Goal: Navigation & Orientation: Find specific page/section

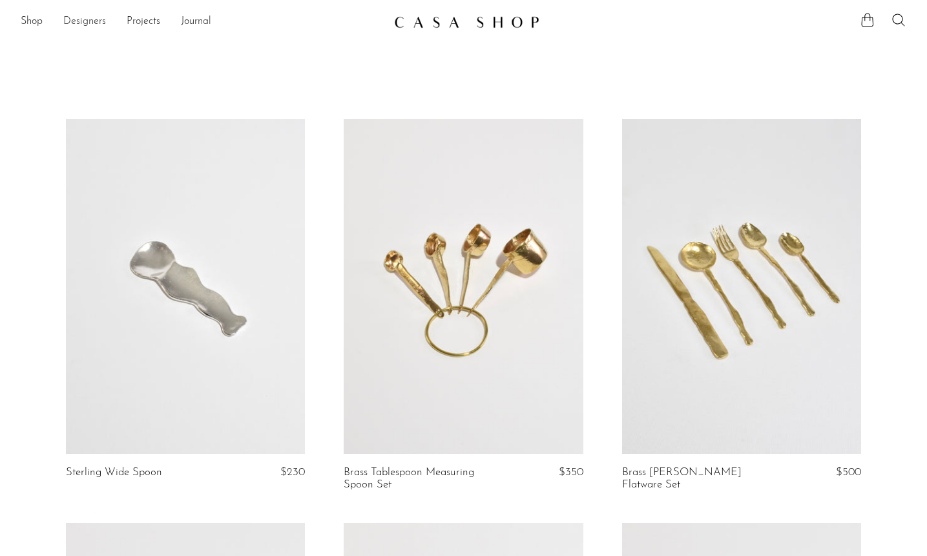
click at [83, 19] on link "Designers" at bounding box center [84, 22] width 43 height 17
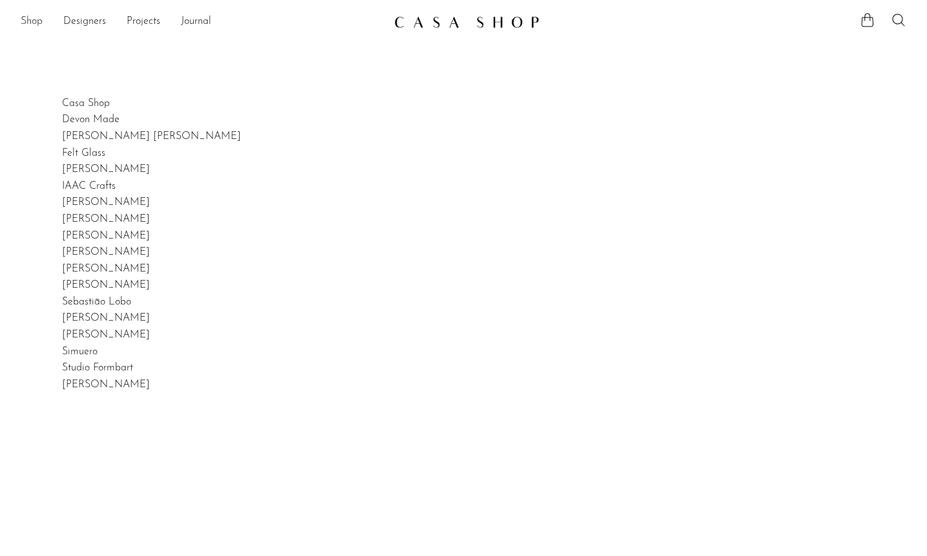
click at [36, 21] on link "Shop" at bounding box center [32, 22] width 22 height 17
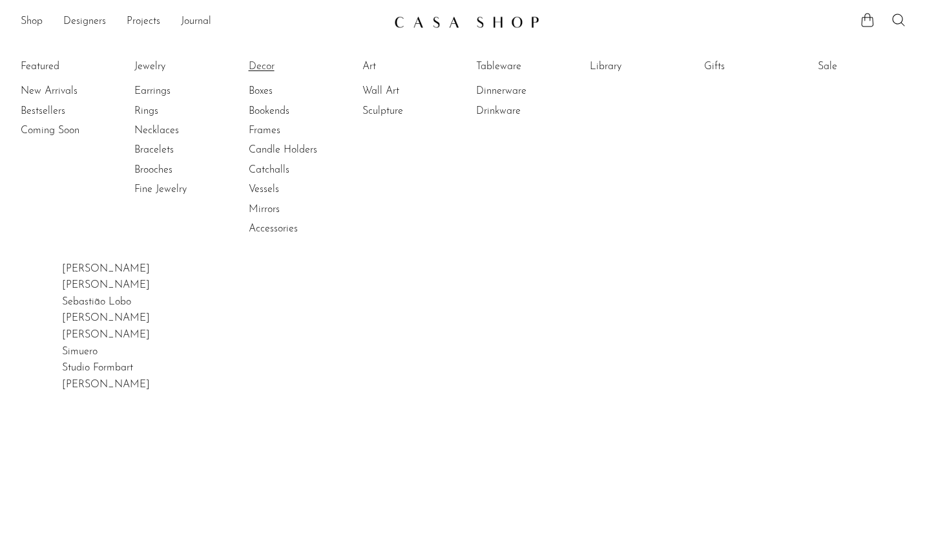
click at [261, 64] on link "Decor" at bounding box center [297, 66] width 97 height 14
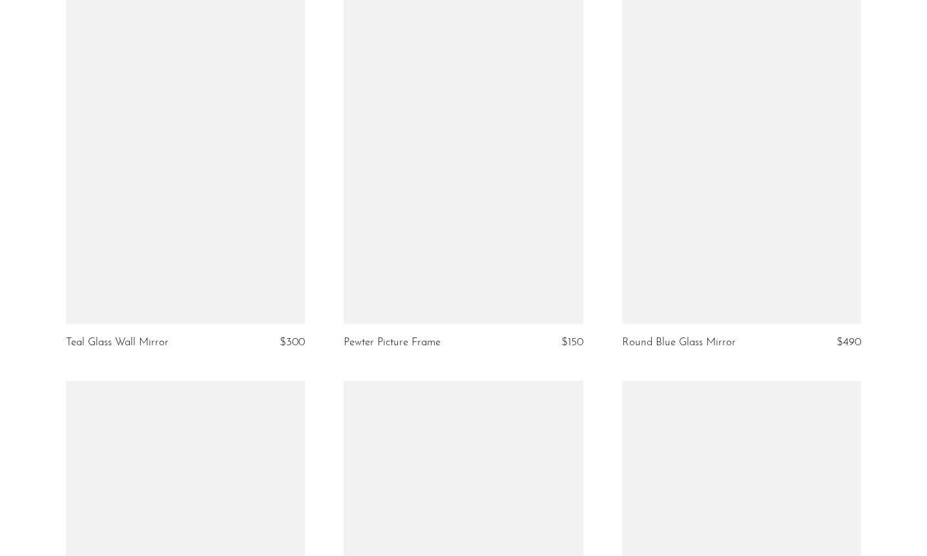
scroll to position [3310, 0]
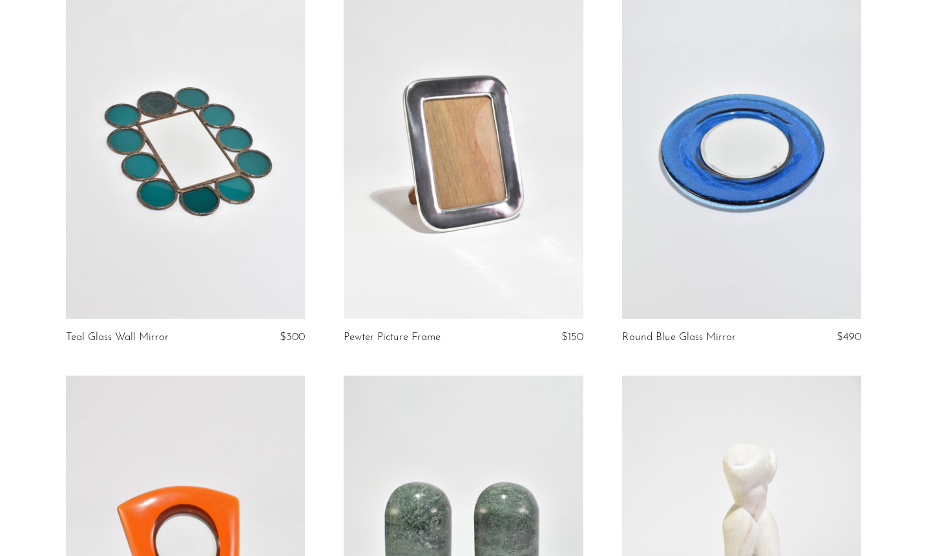
click at [465, 185] on link at bounding box center [463, 150] width 239 height 335
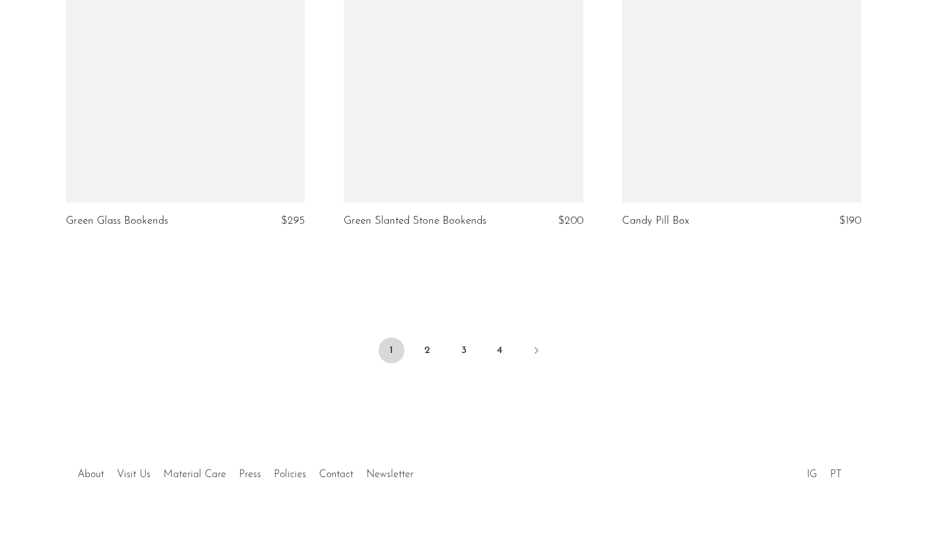
scroll to position [4614, 0]
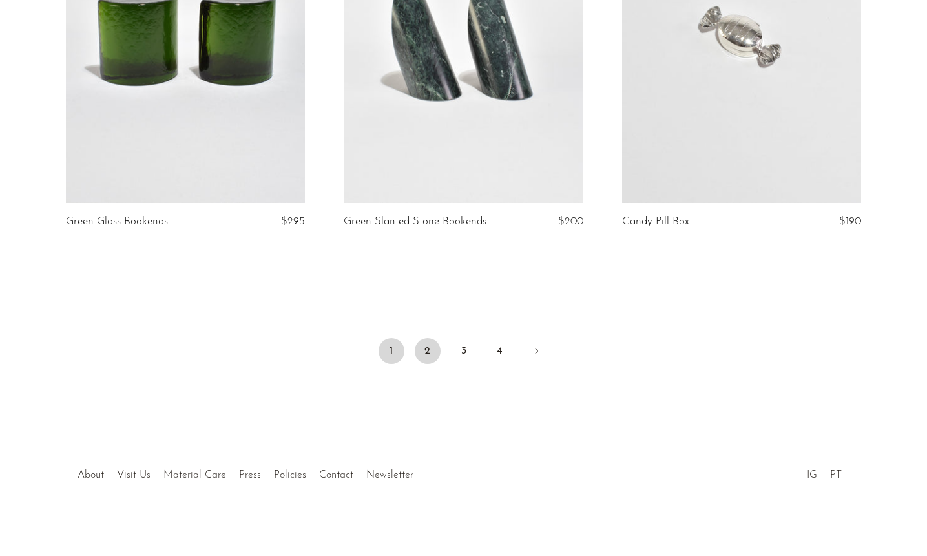
click at [426, 342] on link "2" at bounding box center [428, 351] width 26 height 26
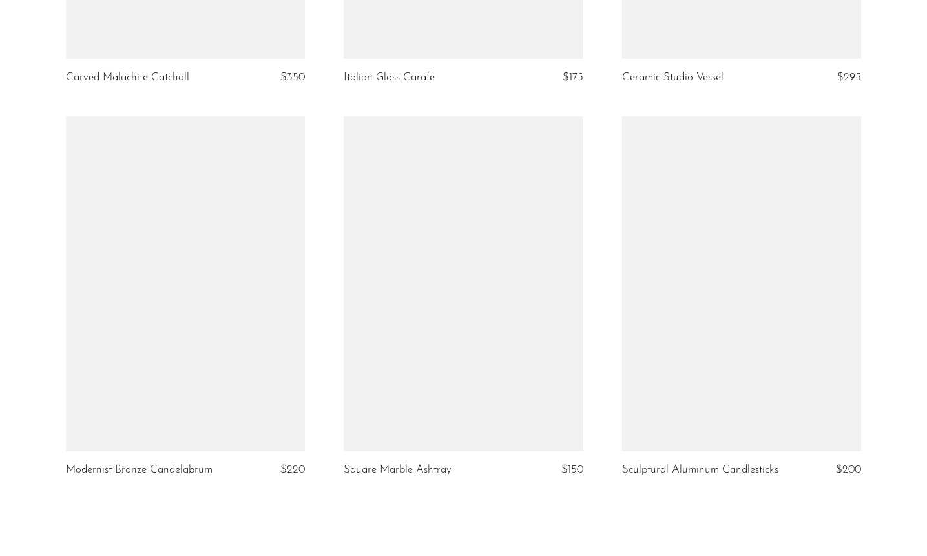
scroll to position [4451, 0]
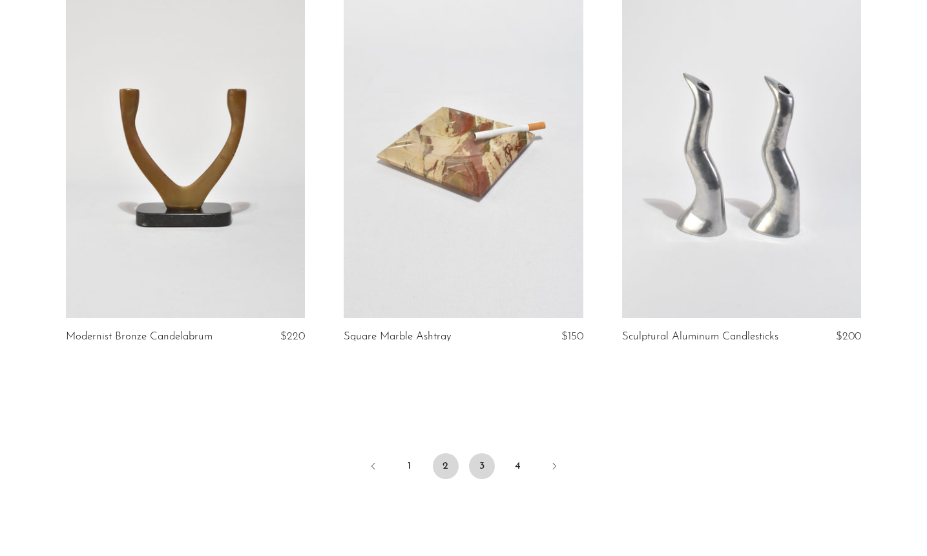
click at [485, 464] on link "3" at bounding box center [482, 466] width 26 height 26
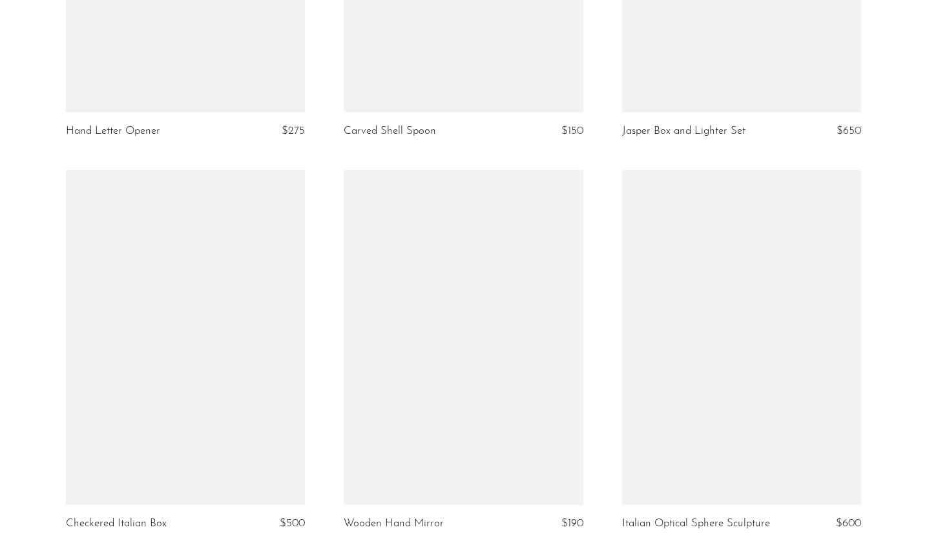
scroll to position [1530, 0]
